Goal: Navigation & Orientation: Find specific page/section

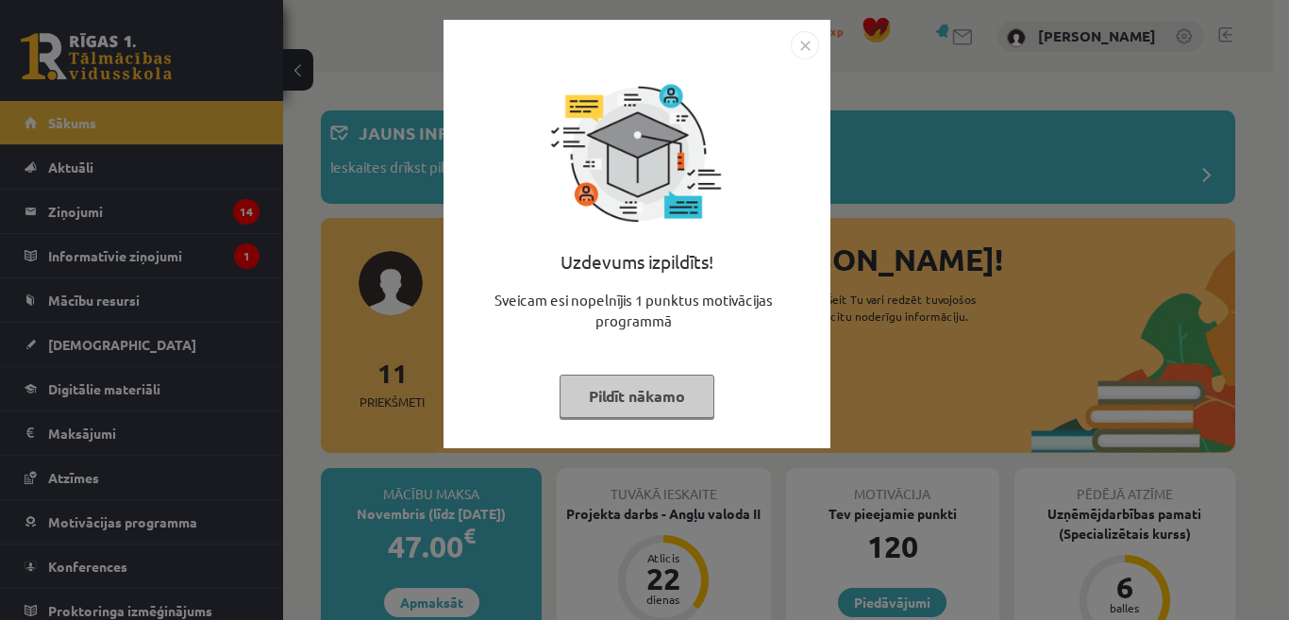
click at [622, 401] on button "Pildīt nākamo" at bounding box center [637, 396] width 155 height 43
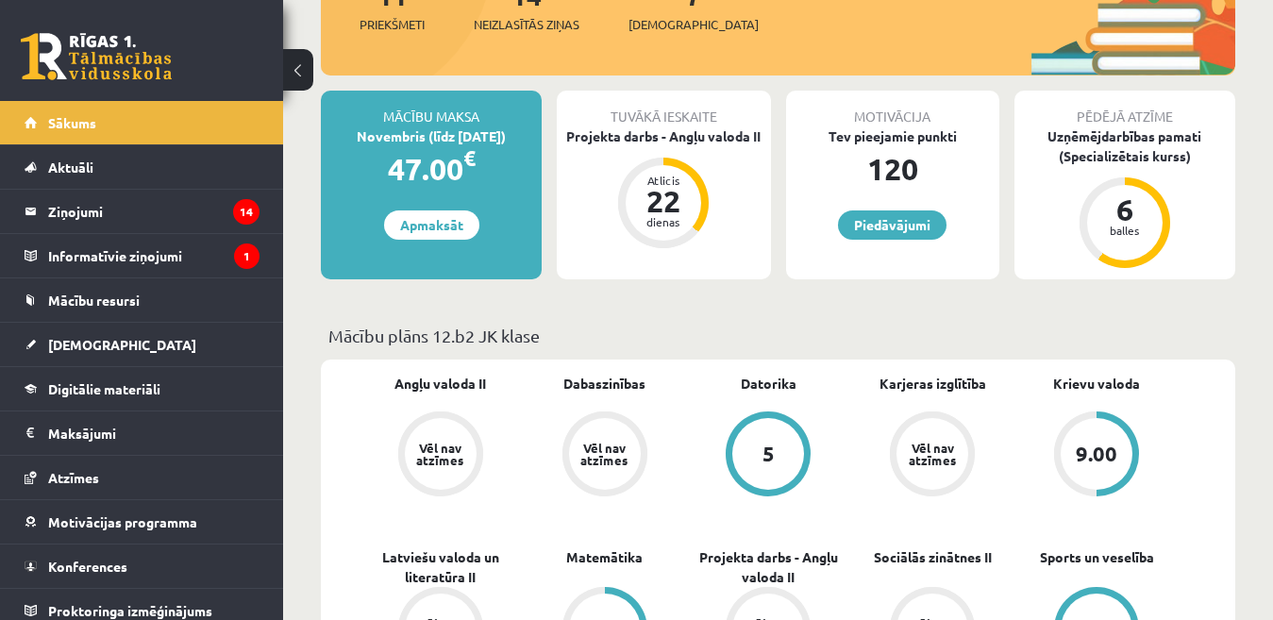
scroll to position [283, 0]
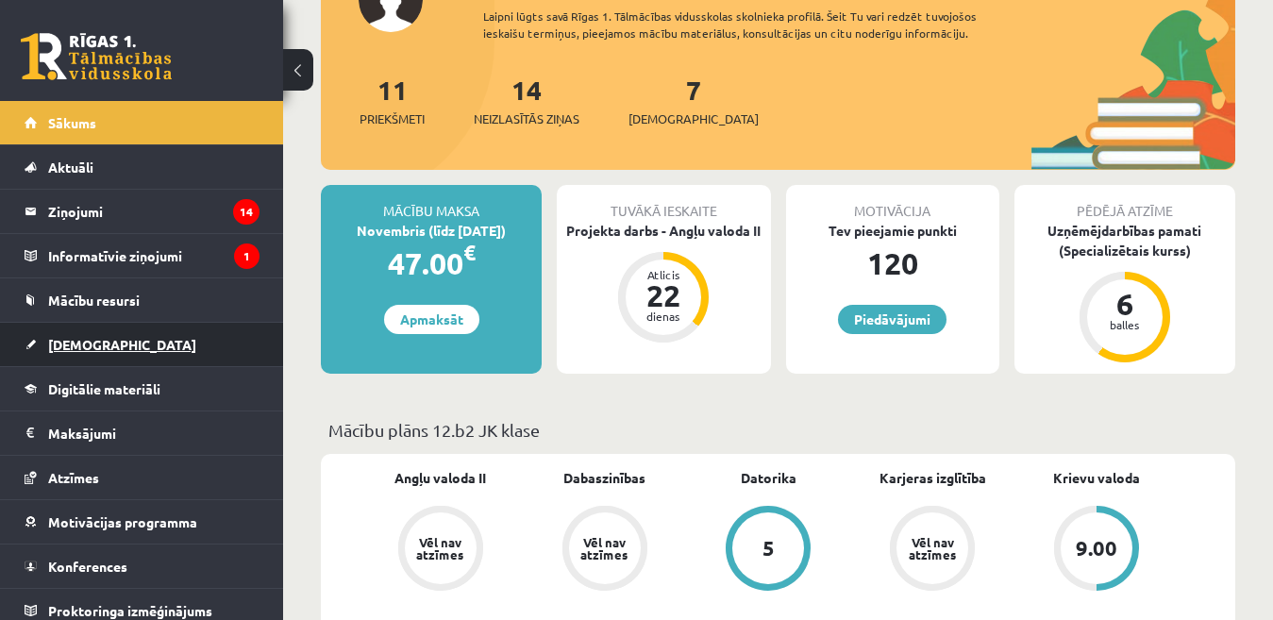
click at [101, 350] on span "[DEMOGRAPHIC_DATA]" at bounding box center [122, 344] width 148 height 17
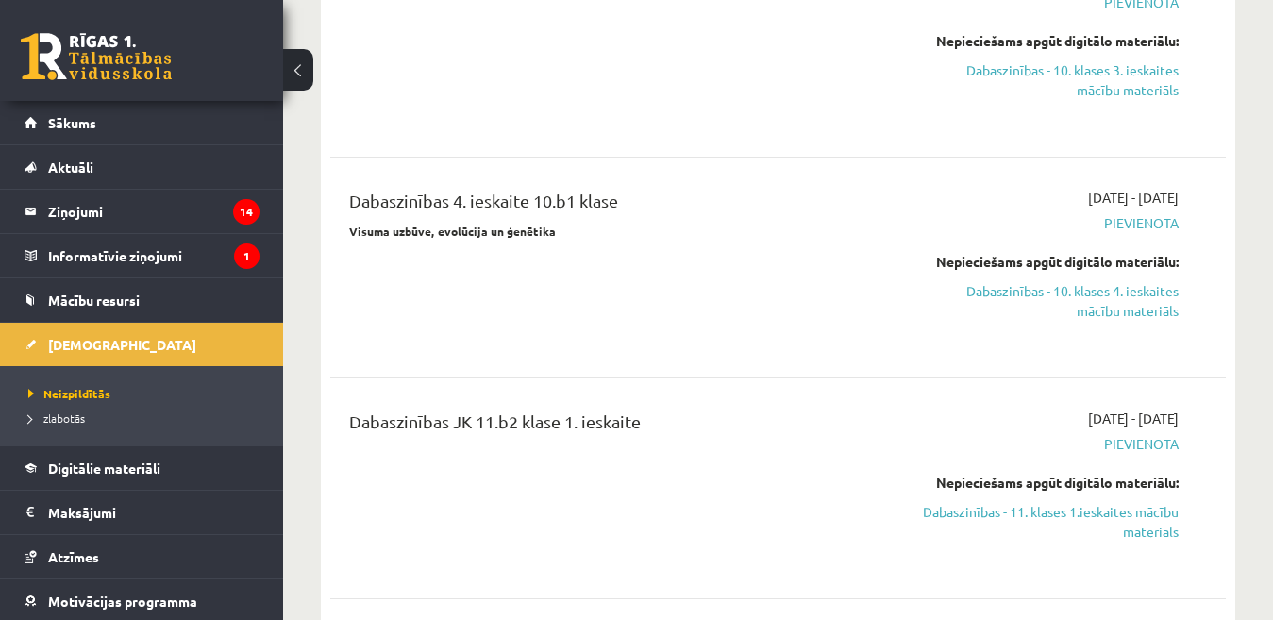
scroll to position [1605, 0]
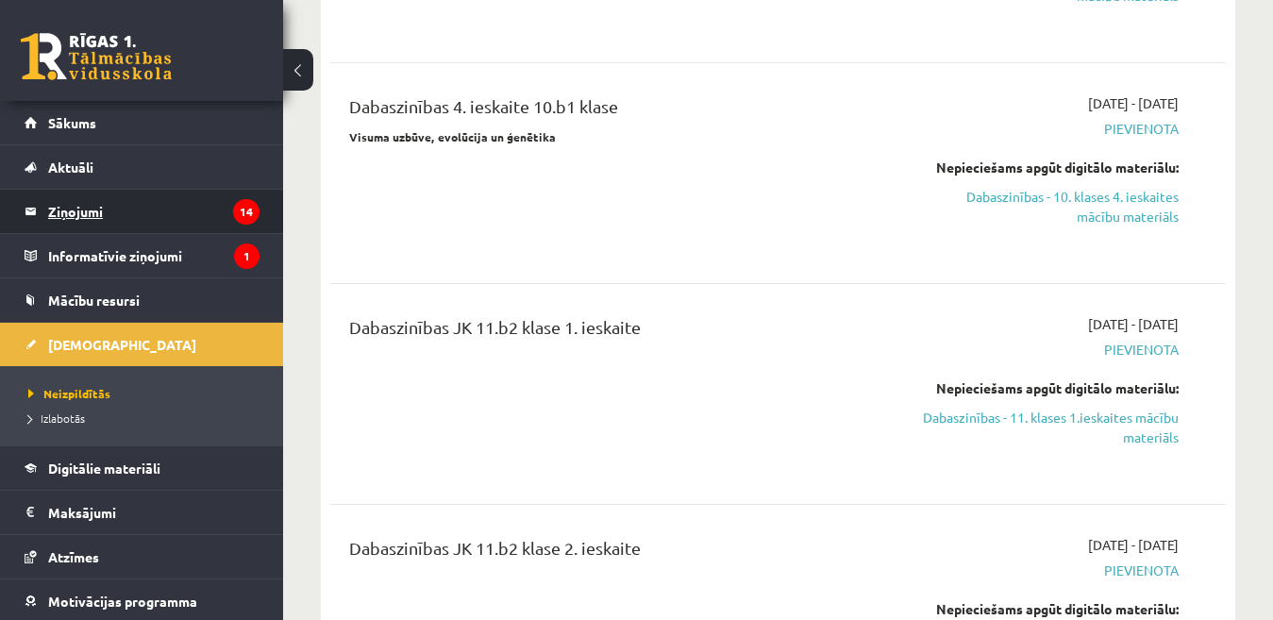
click at [61, 210] on legend "Ziņojumi 14" at bounding box center [153, 211] width 211 height 43
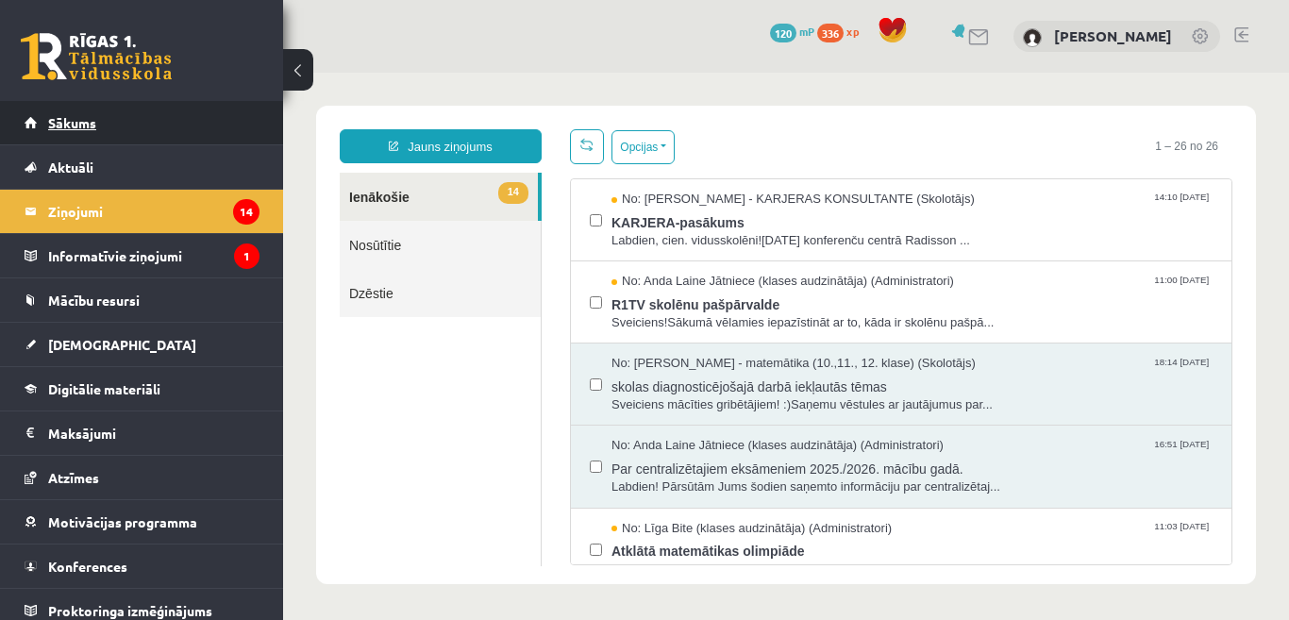
click at [72, 114] on span "Sākums" at bounding box center [72, 122] width 48 height 17
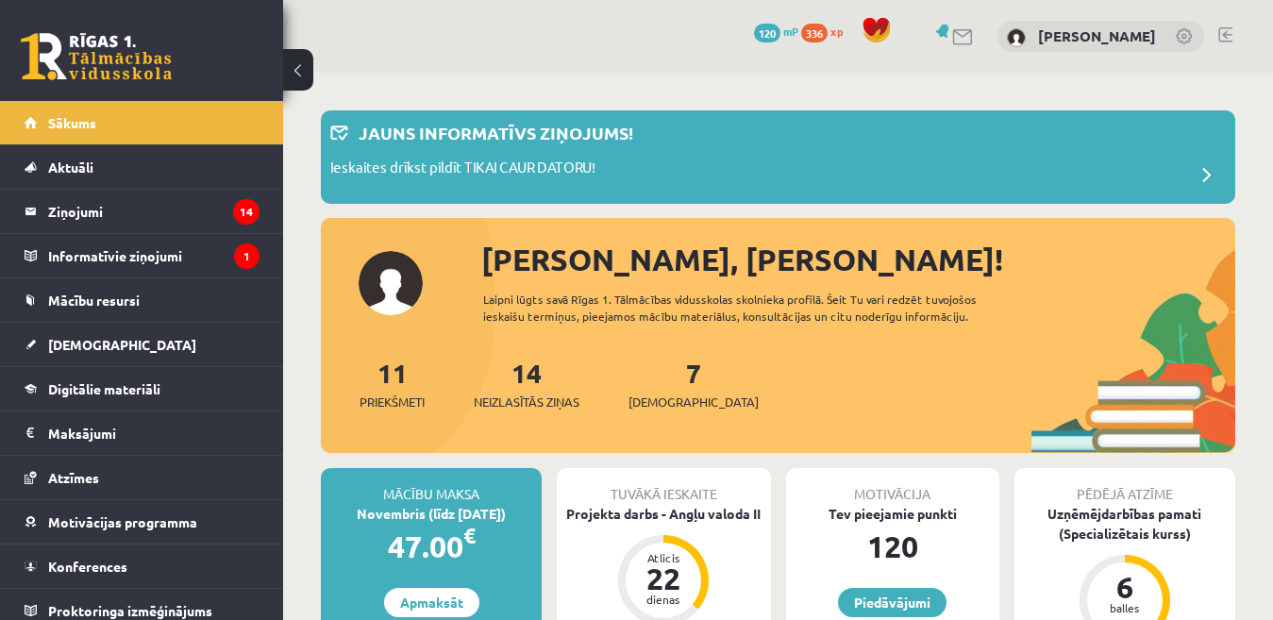
click at [1225, 30] on link at bounding box center [1226, 34] width 14 height 15
